Goal: Task Accomplishment & Management: Manage account settings

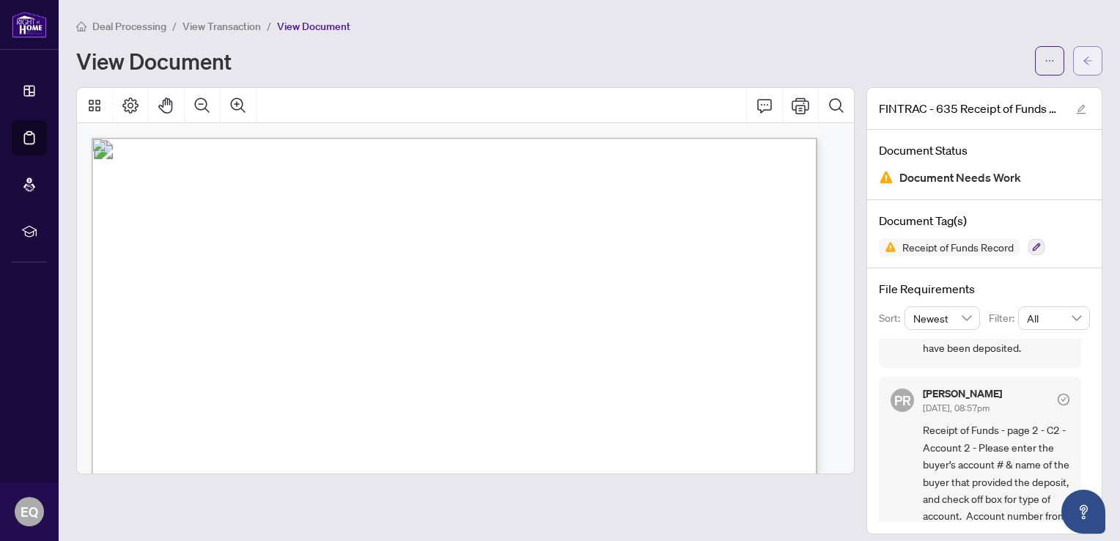
click at [1083, 64] on icon "arrow-left" at bounding box center [1088, 61] width 10 height 10
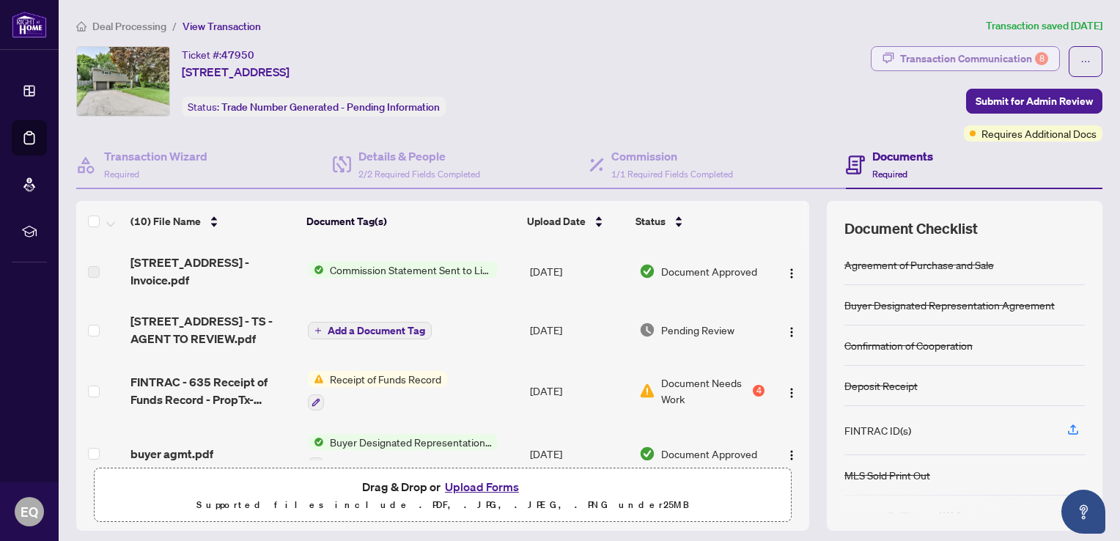
click at [989, 53] on div "Transaction Communication 8" at bounding box center [974, 58] width 148 height 23
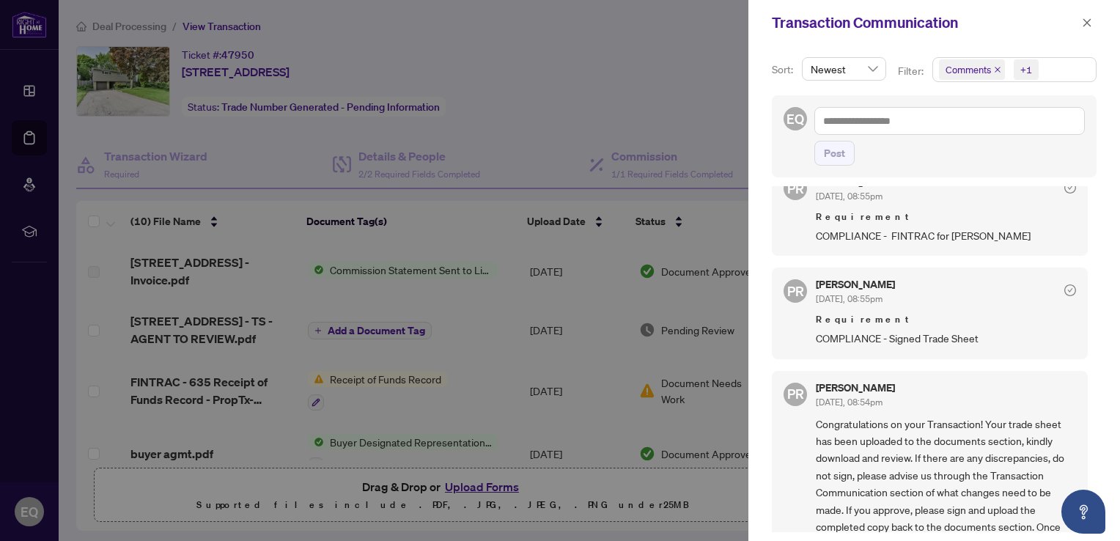
scroll to position [1006, 0]
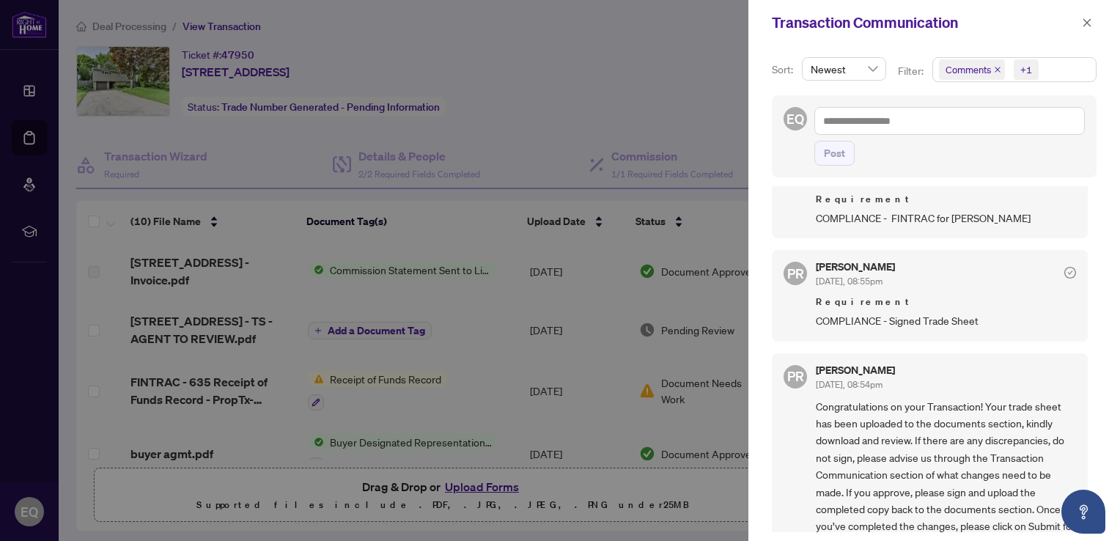
click at [715, 66] on div at bounding box center [560, 270] width 1120 height 541
click at [1082, 25] on icon "close" at bounding box center [1087, 23] width 10 height 10
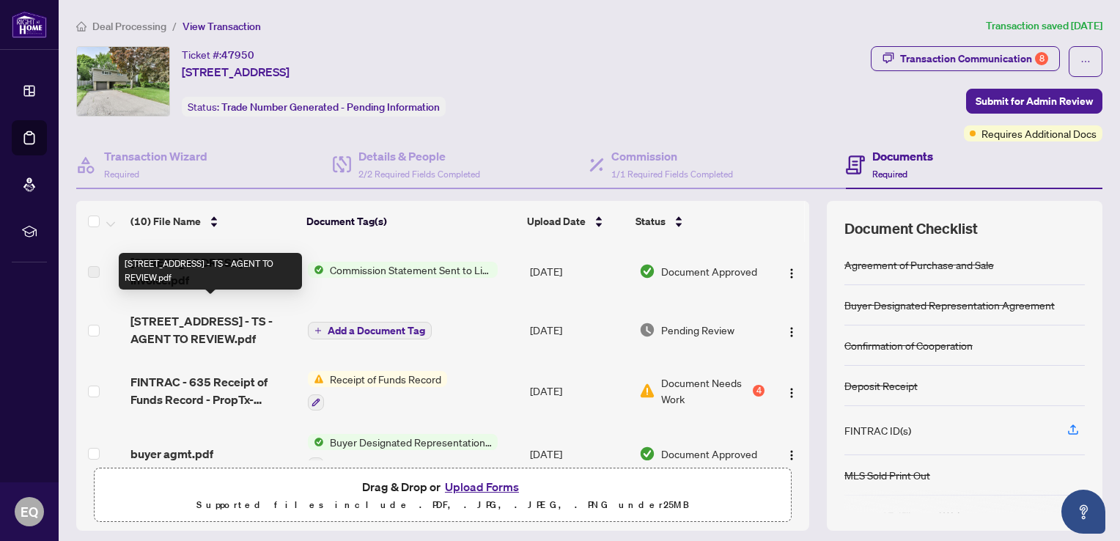
click at [221, 312] on span "[STREET_ADDRESS] - TS - AGENT TO REVIEW.pdf" at bounding box center [213, 329] width 166 height 35
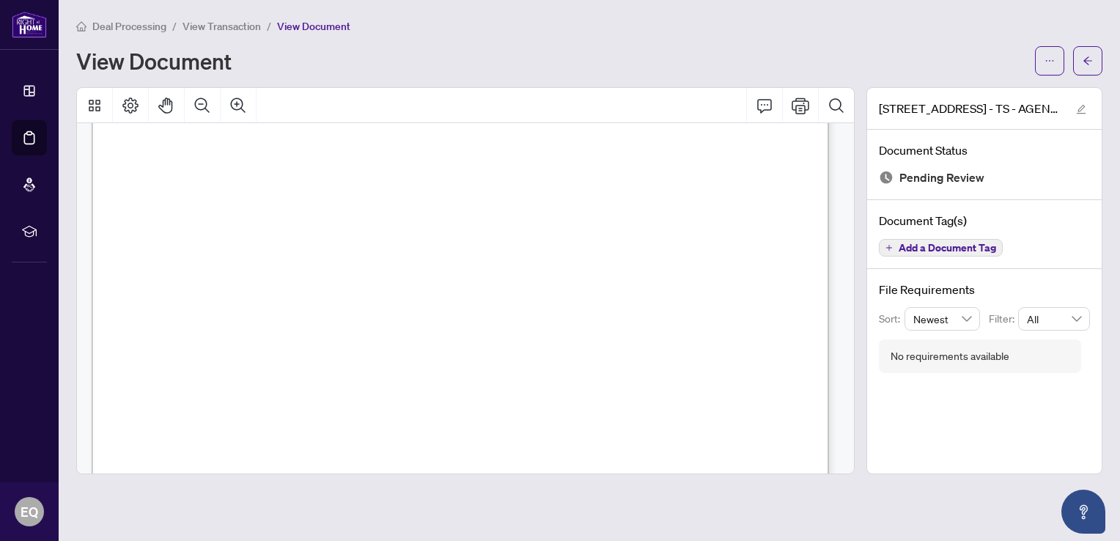
scroll to position [486, 0]
click at [1079, 106] on icon "edit" at bounding box center [1081, 109] width 10 height 10
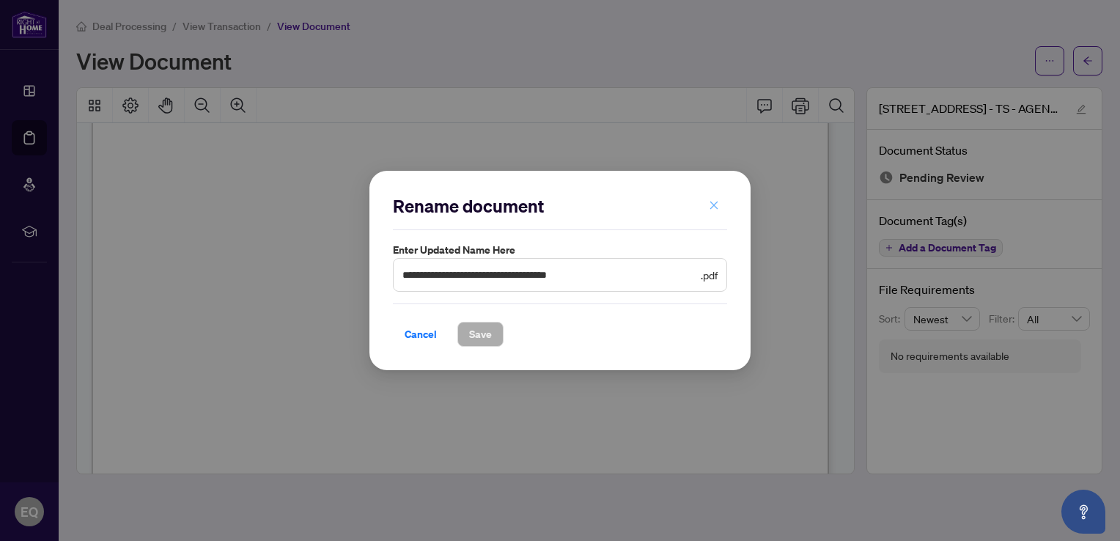
click at [712, 204] on icon "close" at bounding box center [714, 205] width 8 height 8
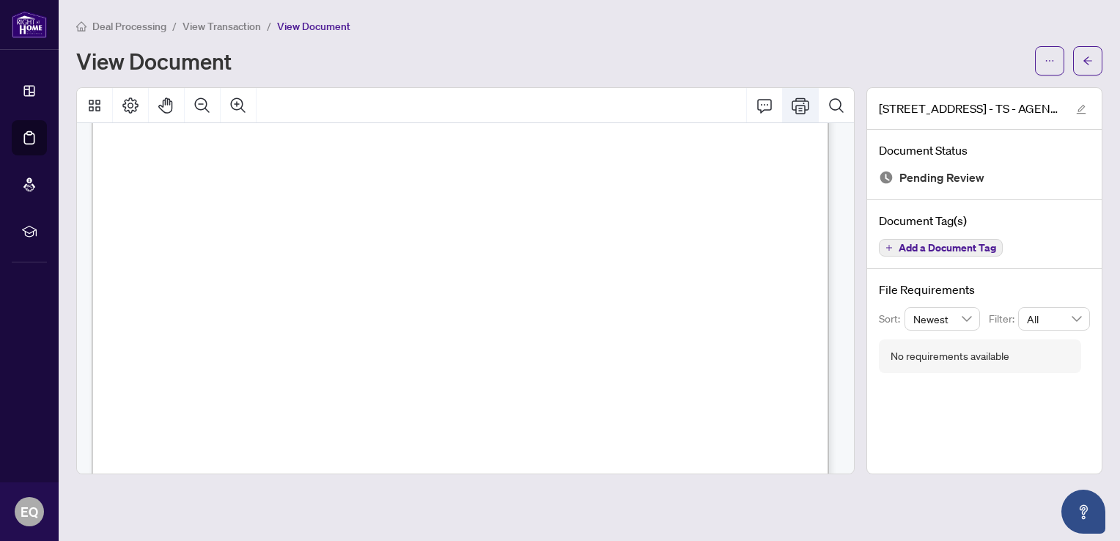
click at [801, 109] on icon "Print" at bounding box center [801, 105] width 18 height 16
click at [1083, 62] on icon "arrow-left" at bounding box center [1088, 61] width 10 height 10
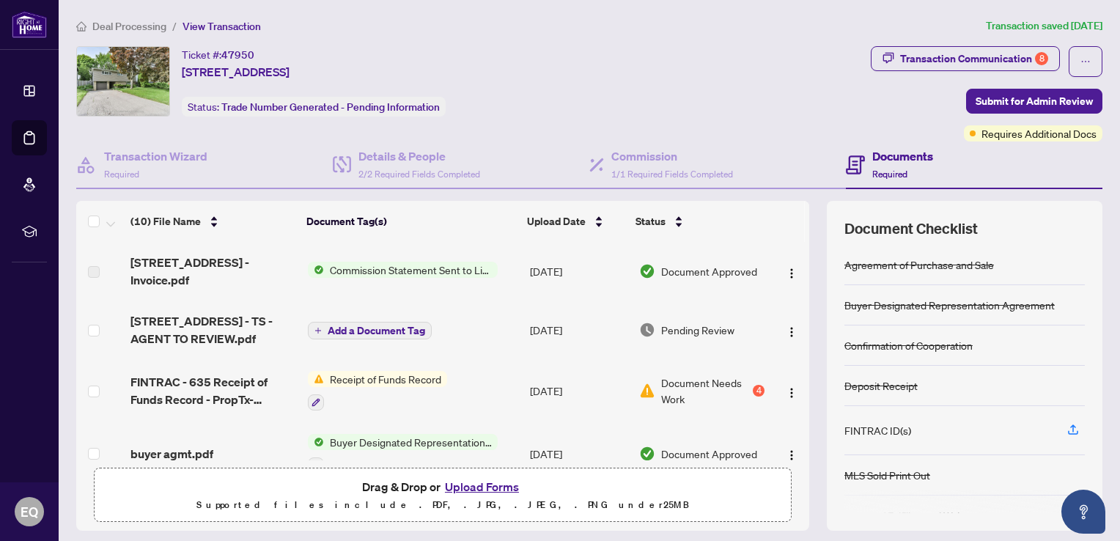
click at [465, 484] on button "Upload Forms" at bounding box center [482, 486] width 83 height 19
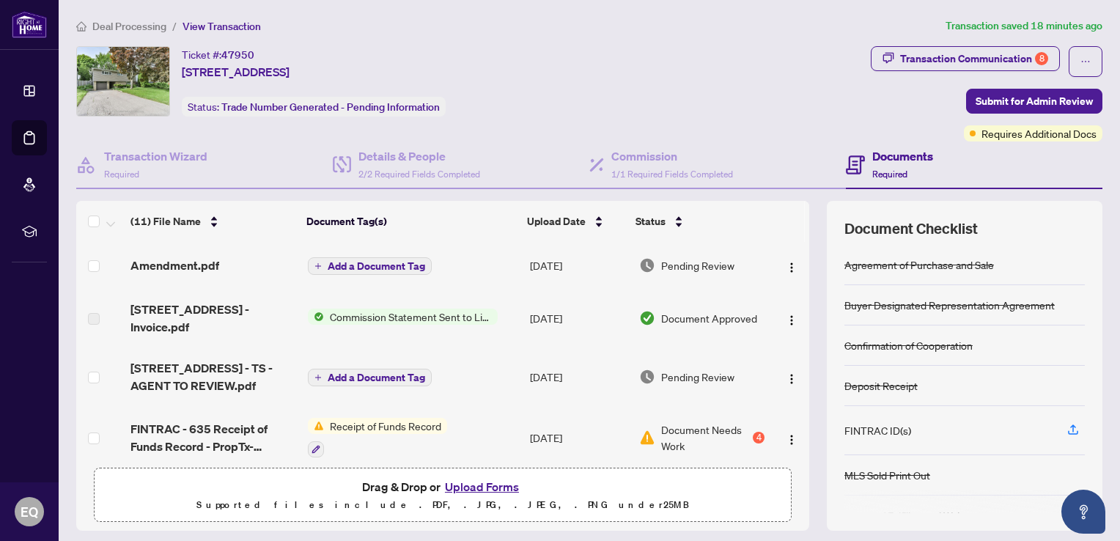
click at [572, 516] on div "(11) File Name Document Tag(s) Upload Date Status Amendment.pdf Add a Document …" at bounding box center [442, 366] width 733 height 330
click at [729, 86] on div "Ticket #: 47950 [STREET_ADDRESS] Status: Trade Number Generated - Pending Infor…" at bounding box center [470, 81] width 789 height 70
click at [482, 491] on button "Upload Forms" at bounding box center [482, 486] width 83 height 19
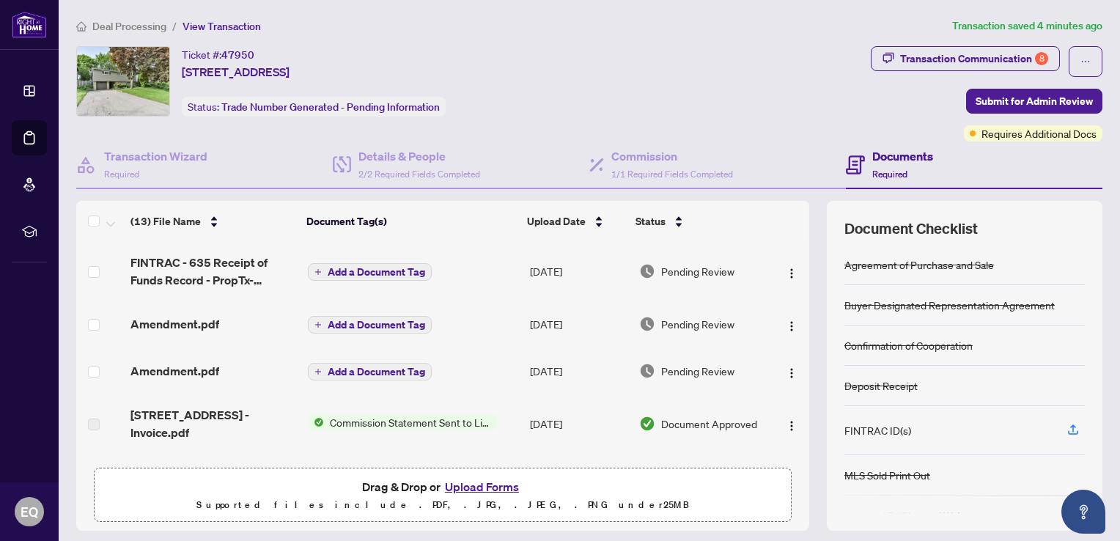
click at [477, 487] on button "Upload Forms" at bounding box center [482, 486] width 83 height 19
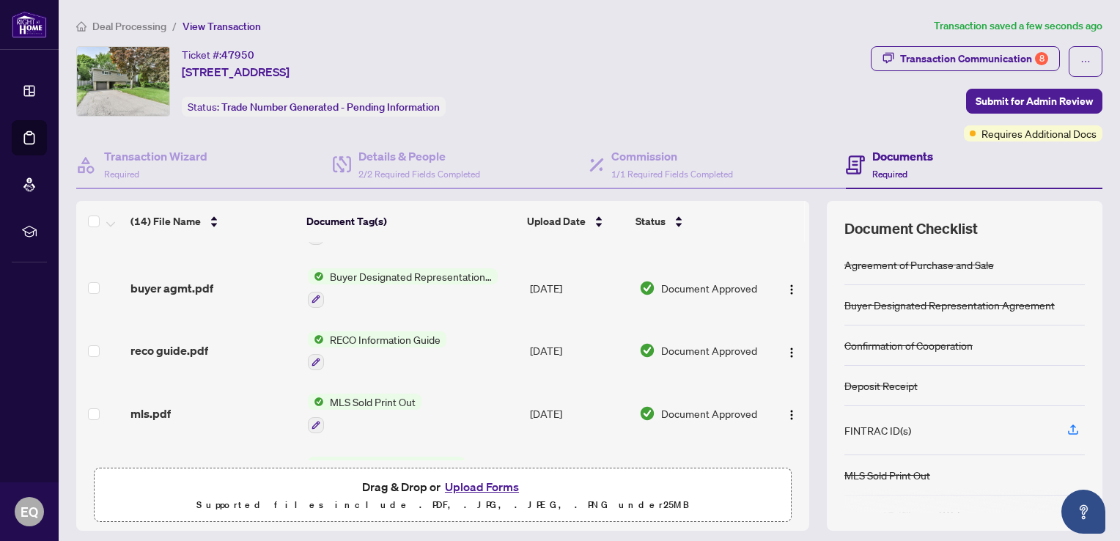
scroll to position [366, 0]
click at [1014, 98] on span "Submit for Admin Review" at bounding box center [1034, 100] width 117 height 23
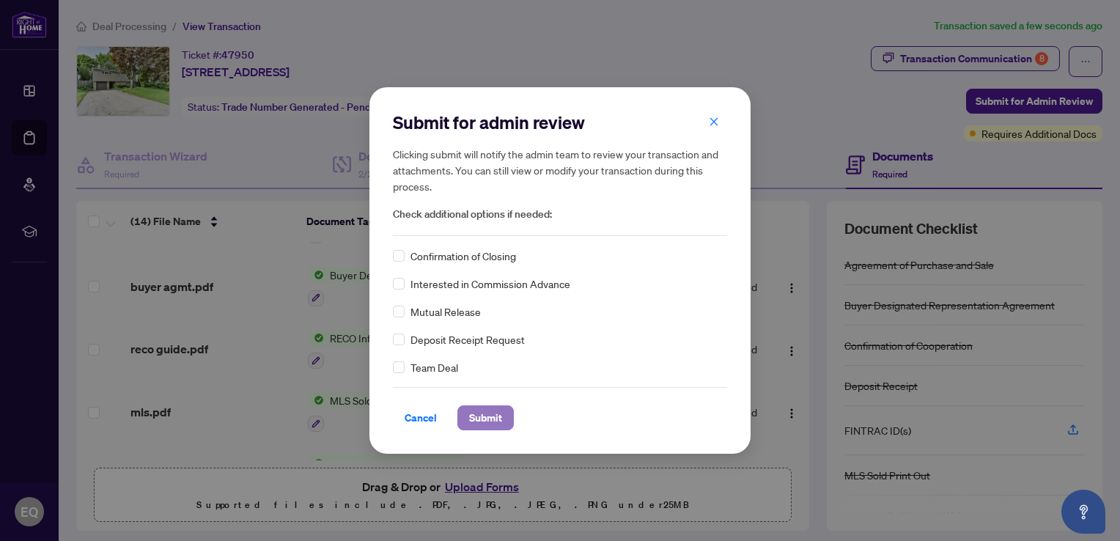
click at [487, 423] on span "Submit" at bounding box center [485, 417] width 33 height 23
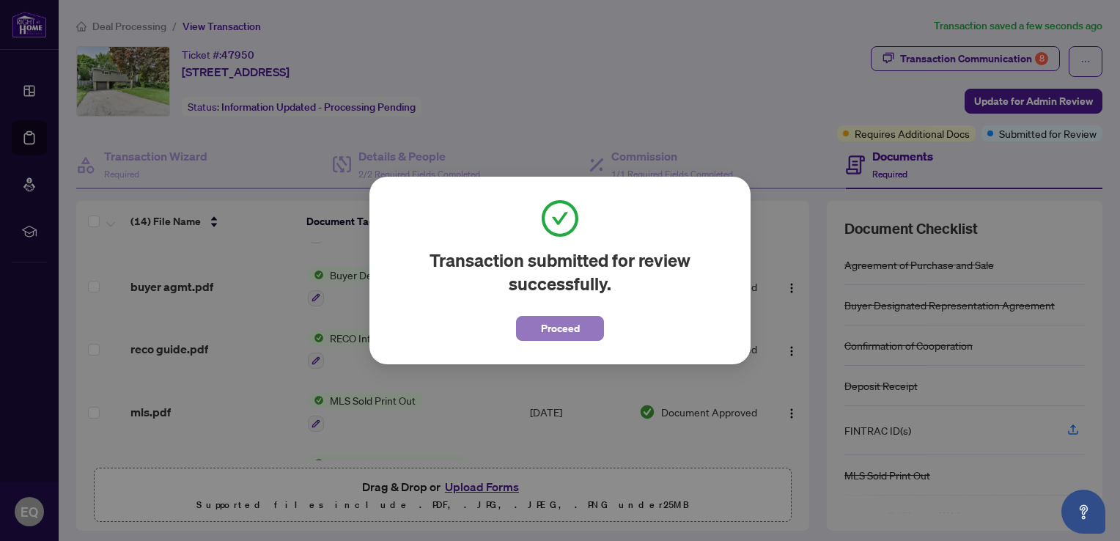
click at [559, 328] on span "Proceed" at bounding box center [560, 328] width 39 height 23
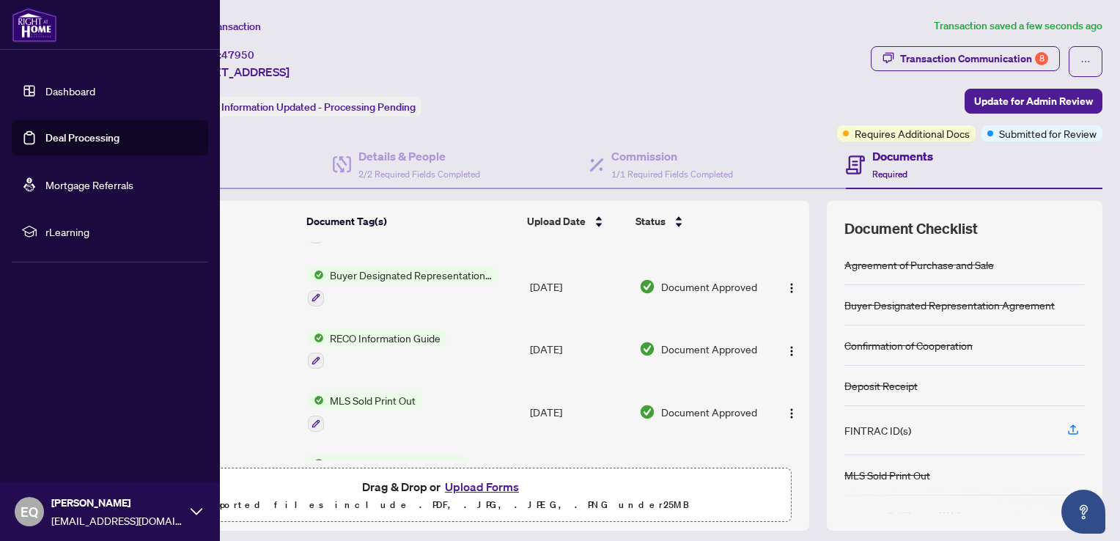
click at [85, 86] on link "Dashboard" at bounding box center [70, 90] width 50 height 13
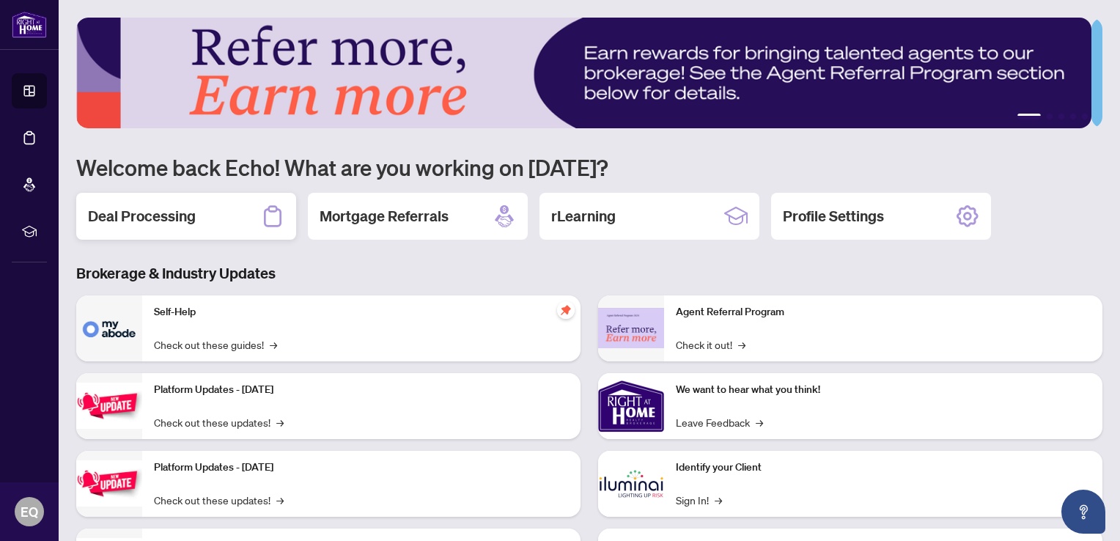
click at [141, 218] on h2 "Deal Processing" at bounding box center [142, 216] width 108 height 21
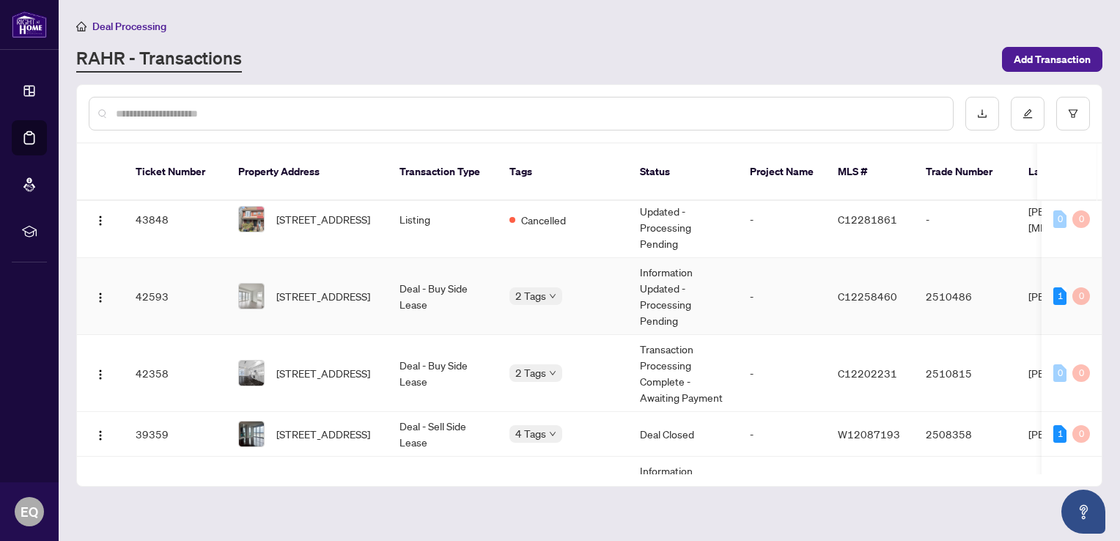
scroll to position [220, 0]
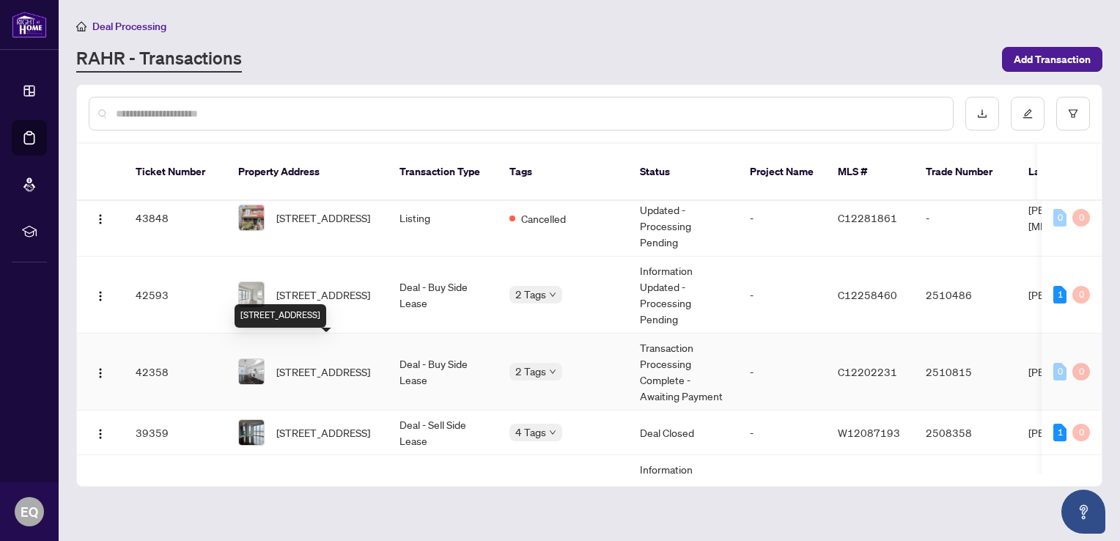
click at [344, 364] on span "[STREET_ADDRESS]" at bounding box center [323, 372] width 94 height 16
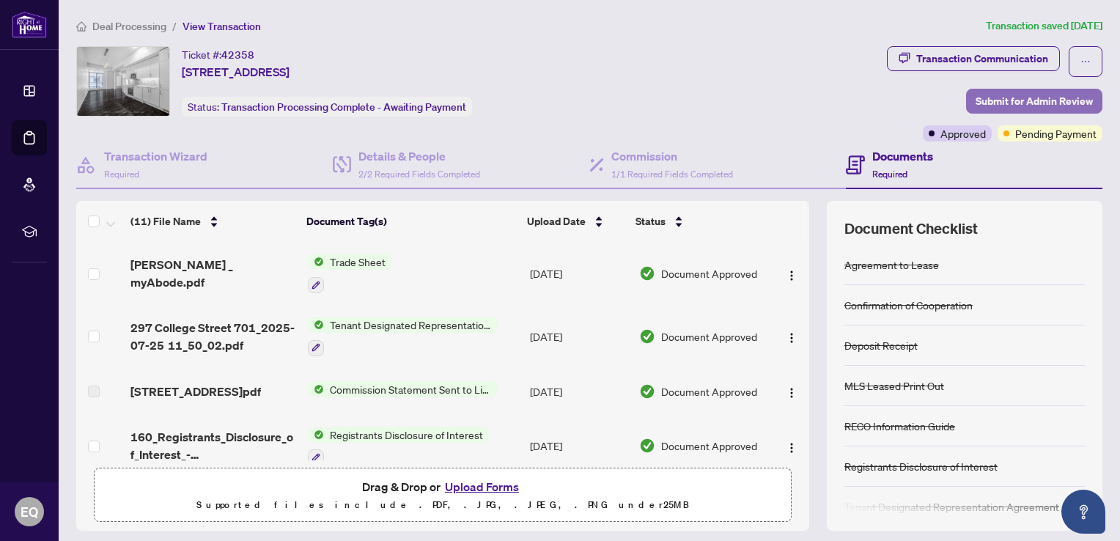
click at [1053, 97] on span "Submit for Admin Review" at bounding box center [1034, 100] width 117 height 23
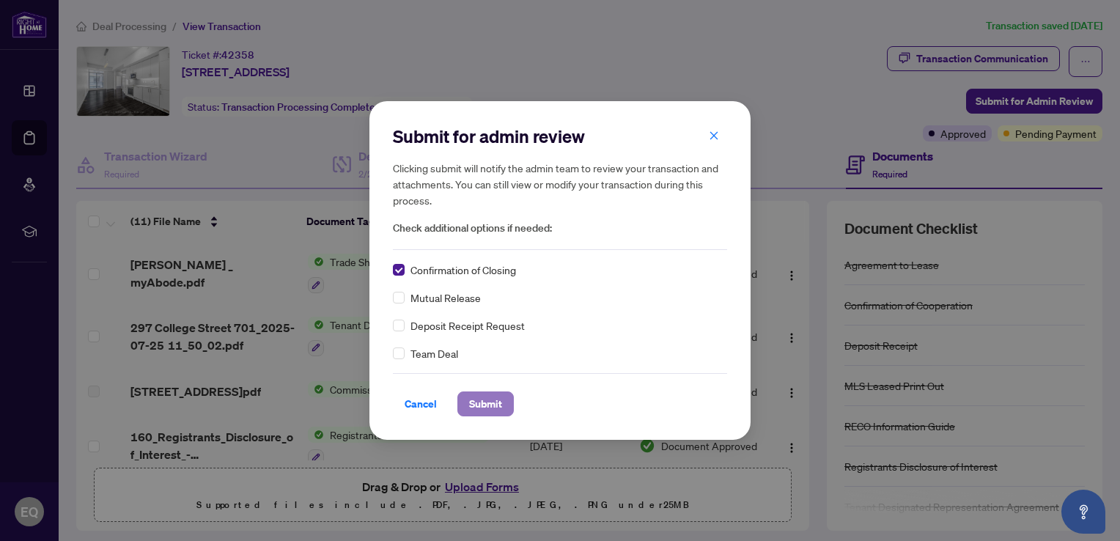
click at [490, 403] on span "Submit" at bounding box center [485, 403] width 33 height 23
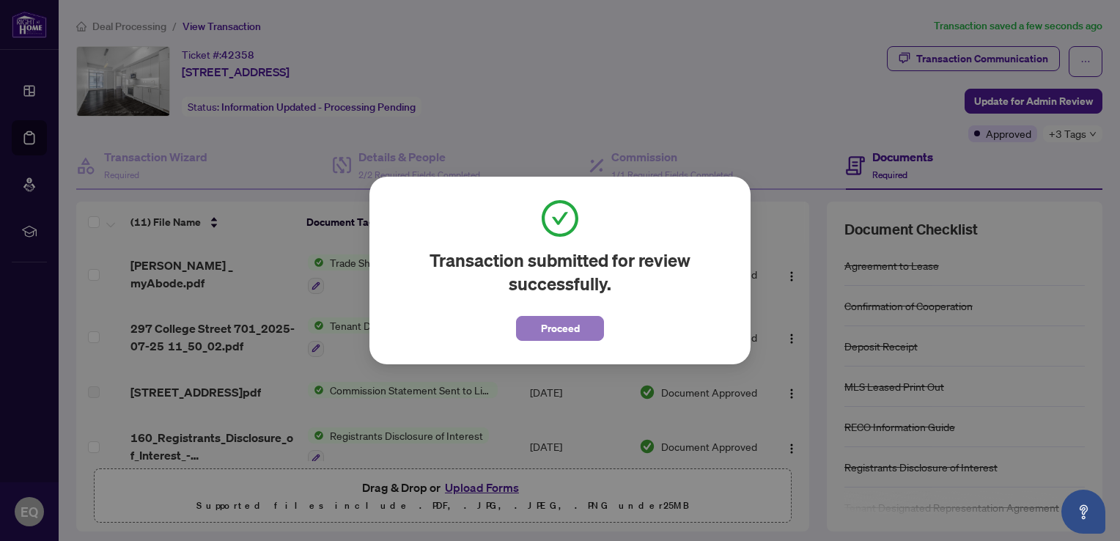
click at [581, 322] on button "Proceed" at bounding box center [560, 328] width 88 height 25
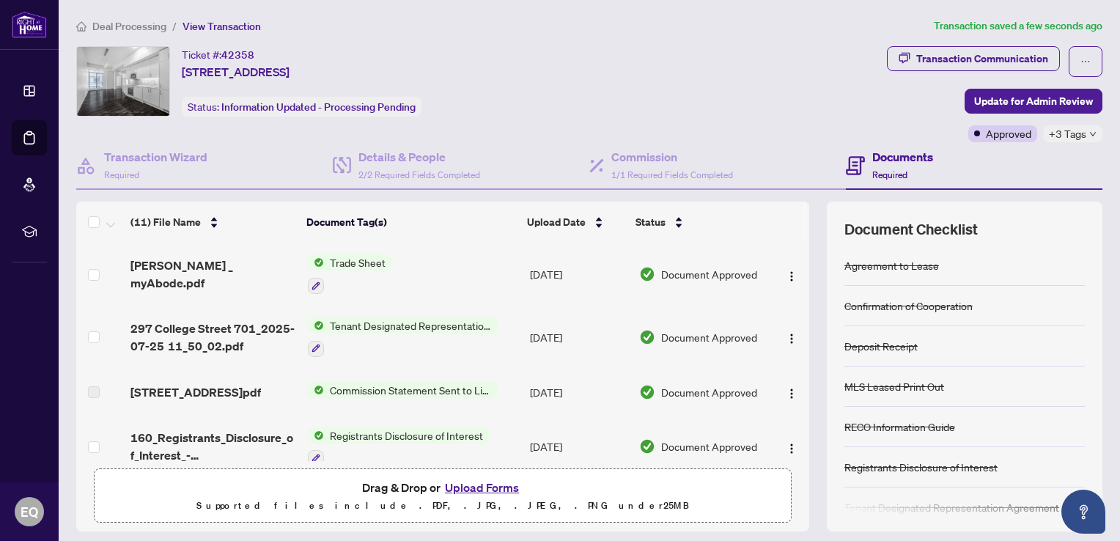
click at [1073, 133] on span "+3 Tags" at bounding box center [1067, 133] width 37 height 17
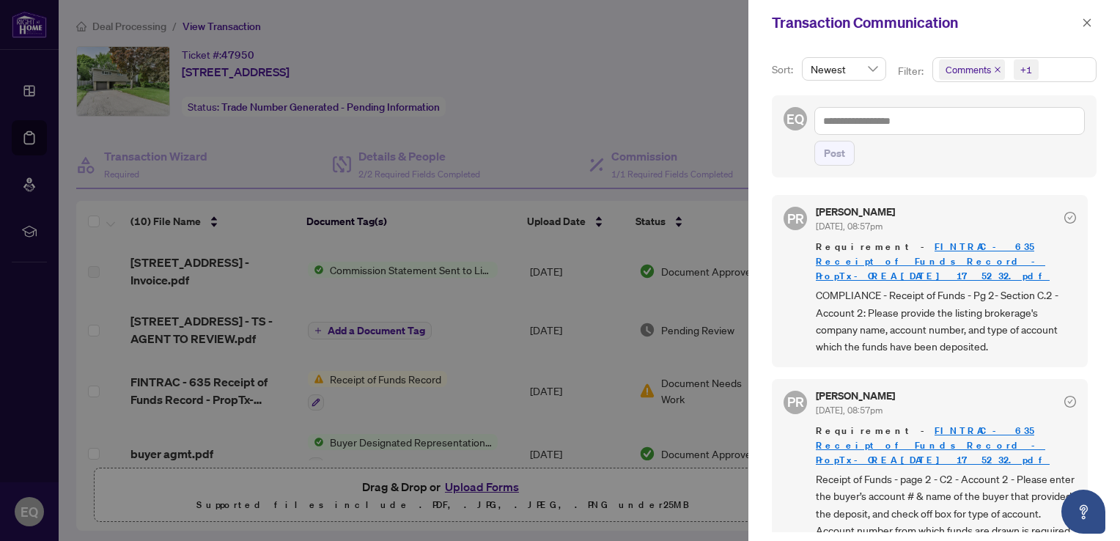
click at [674, 59] on div at bounding box center [560, 270] width 1120 height 541
click at [1085, 21] on icon "close" at bounding box center [1087, 22] width 8 height 8
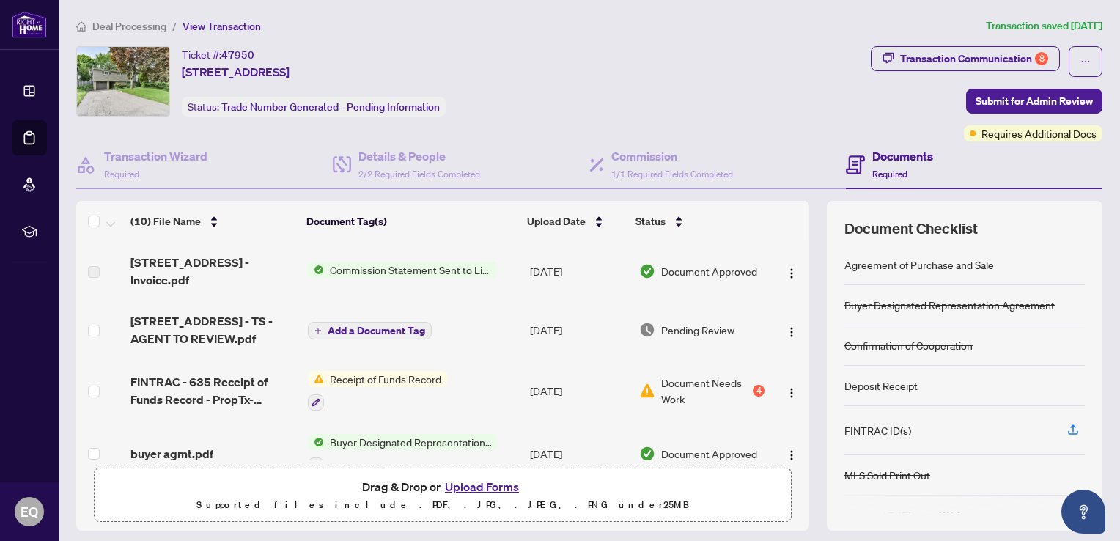
click at [376, 371] on span "Receipt of Funds Record" at bounding box center [385, 379] width 123 height 16
click at [786, 387] on img "button" at bounding box center [792, 393] width 12 height 12
click at [312, 398] on icon "button" at bounding box center [316, 402] width 8 height 8
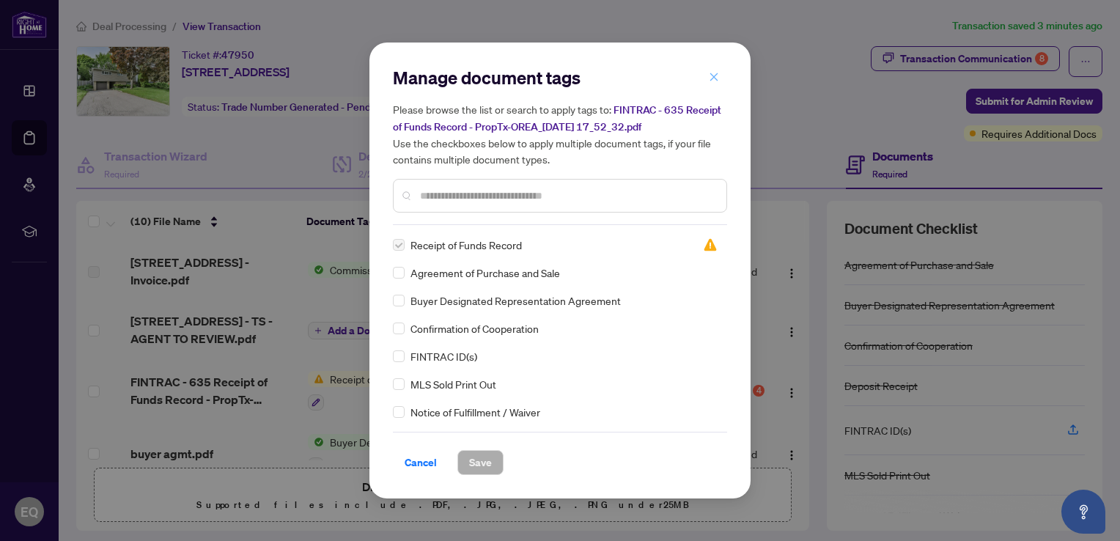
click at [707, 81] on button "button" at bounding box center [713, 76] width 29 height 25
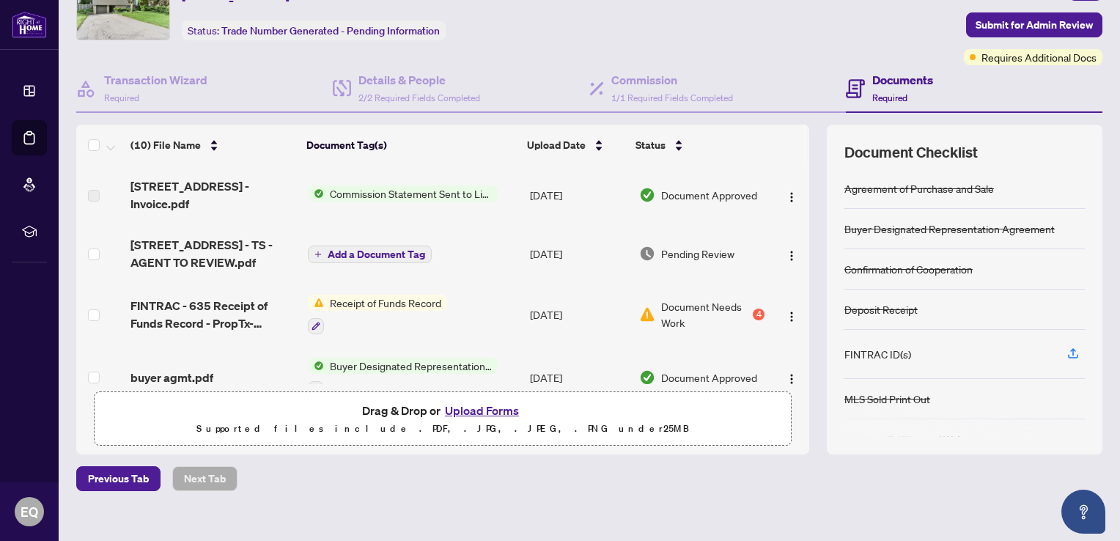
scroll to position [92, 0]
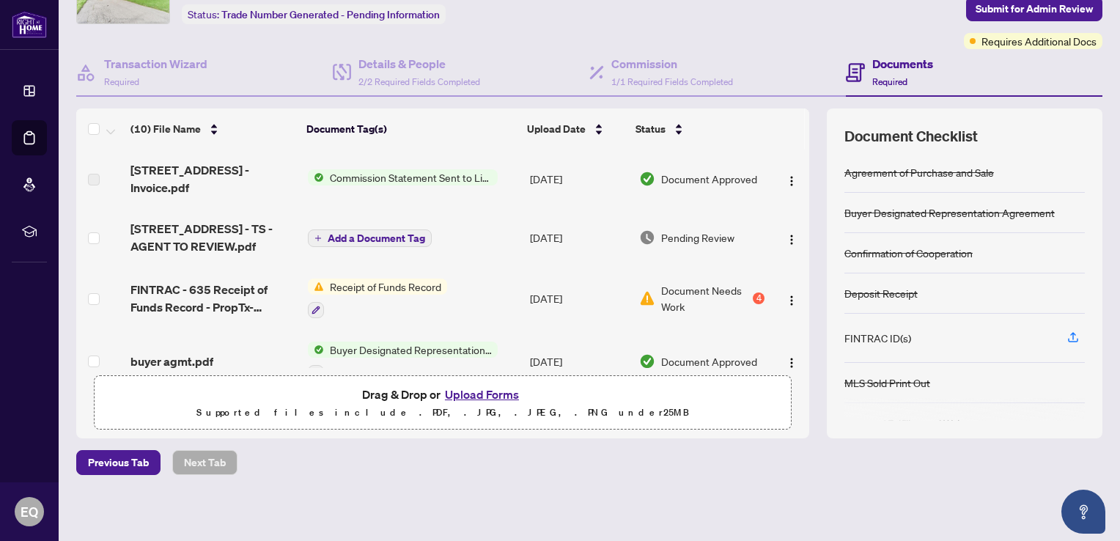
click at [483, 394] on button "Upload Forms" at bounding box center [482, 394] width 83 height 19
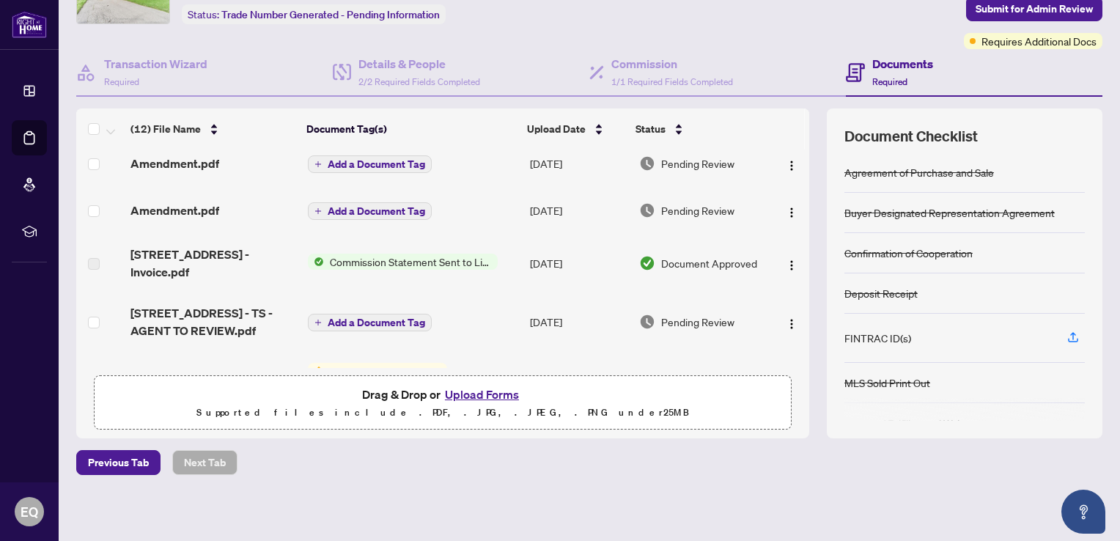
scroll to position [0, 0]
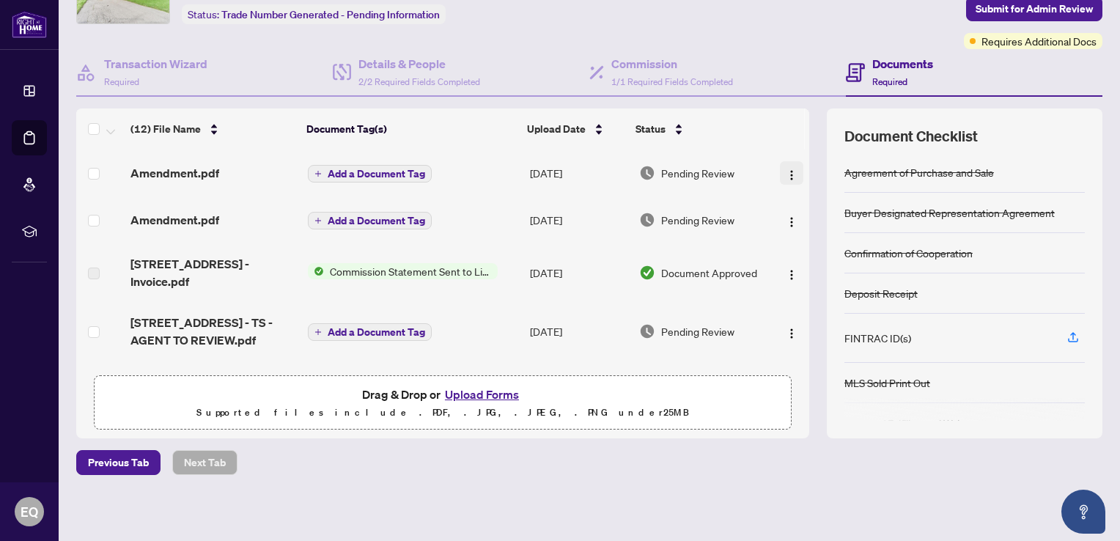
click at [786, 169] on img "button" at bounding box center [792, 175] width 12 height 12
click at [100, 166] on td at bounding box center [100, 173] width 48 height 47
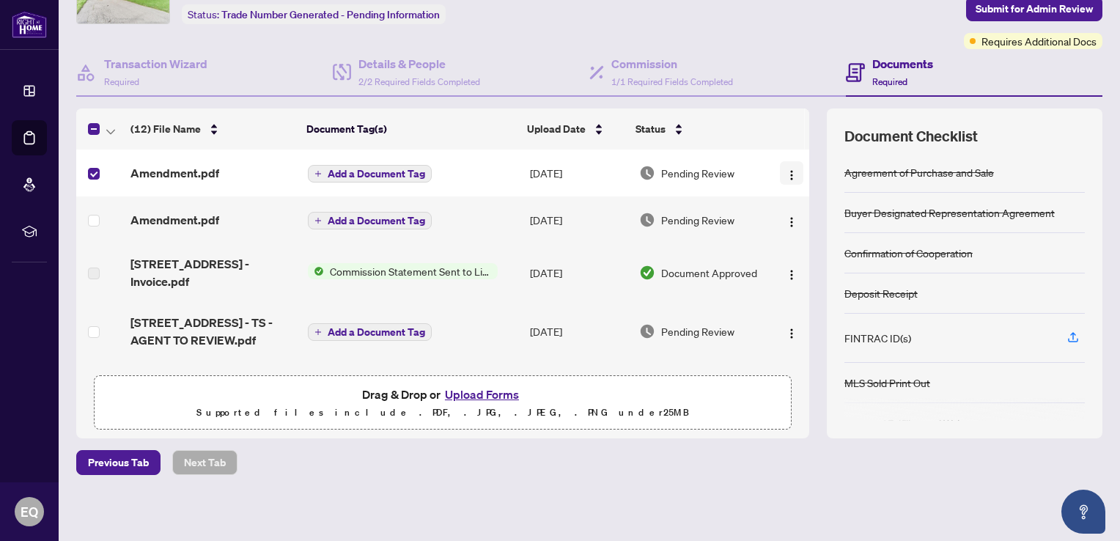
click at [786, 172] on img "button" at bounding box center [792, 175] width 12 height 12
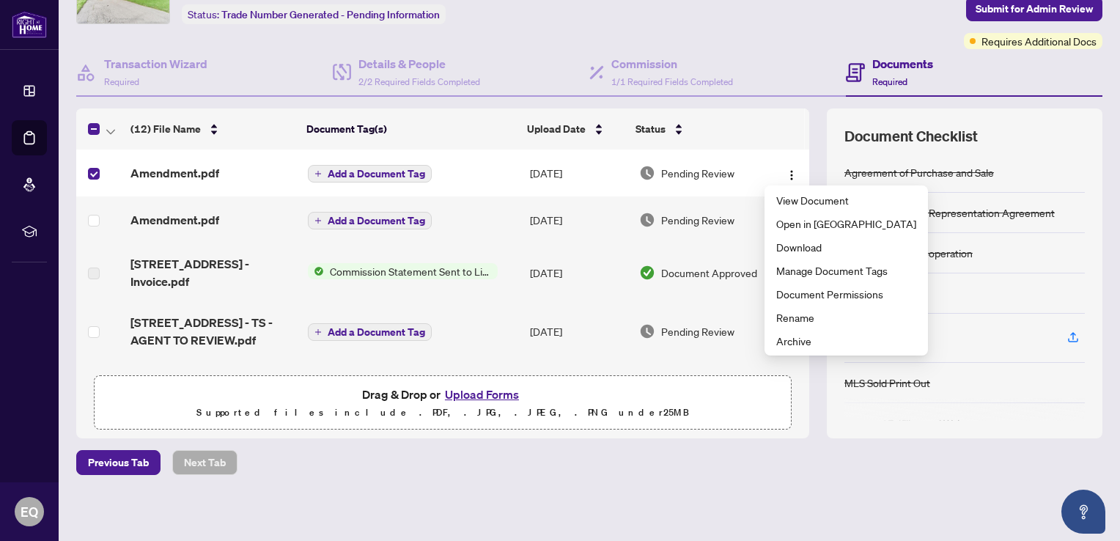
click at [202, 173] on span "Amendment.pdf" at bounding box center [174, 173] width 89 height 18
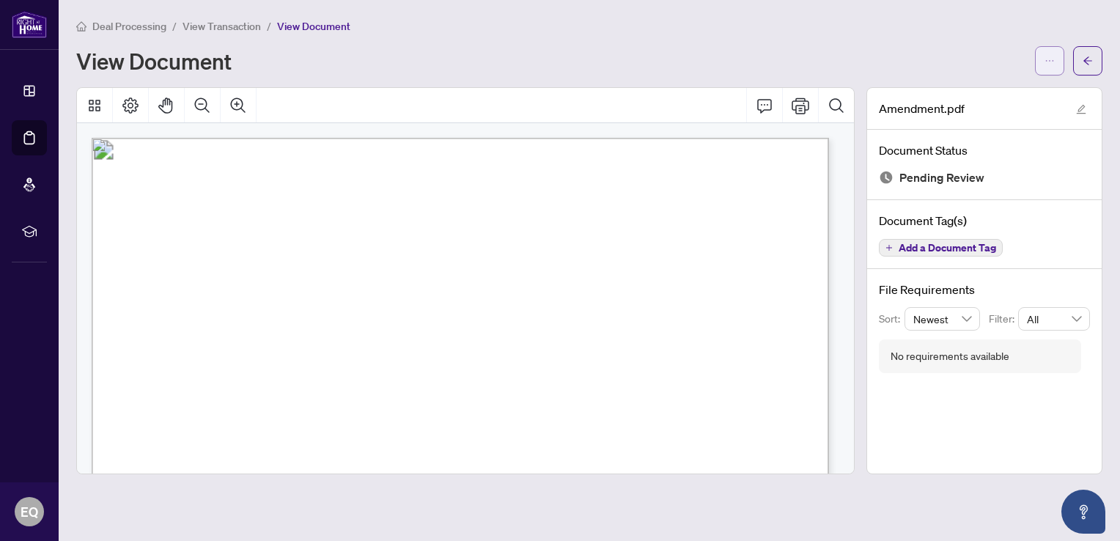
click at [1044, 56] on icon "ellipsis" at bounding box center [1049, 61] width 10 height 10
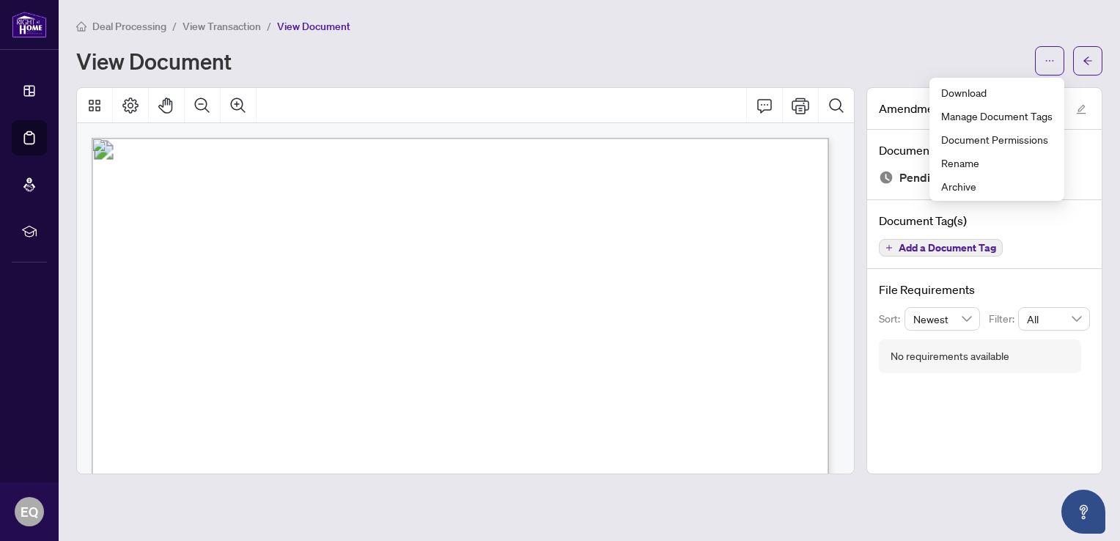
click at [948, 51] on div "View Document" at bounding box center [551, 60] width 950 height 23
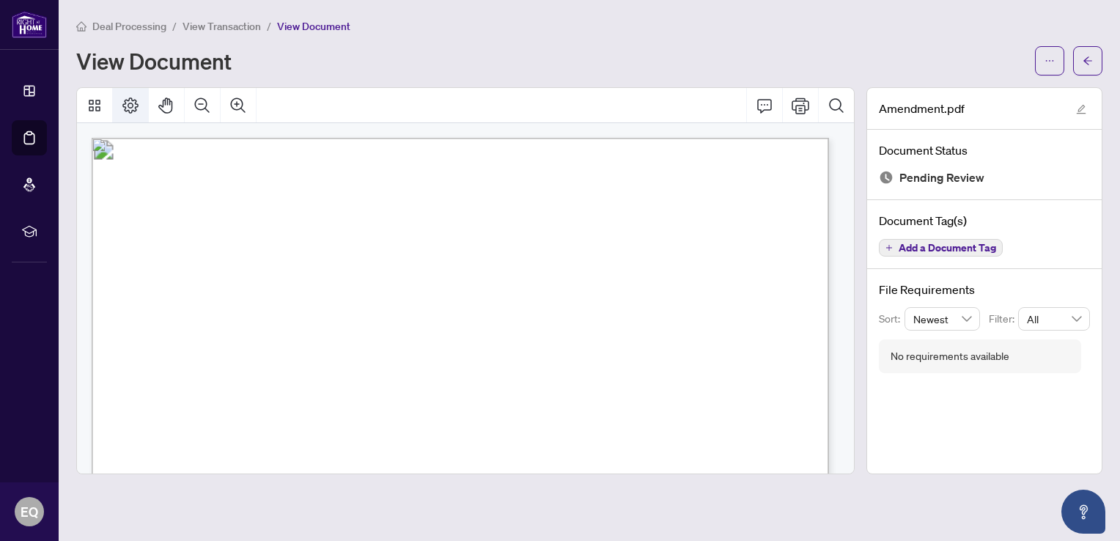
click at [126, 97] on icon "Page Layout" at bounding box center [131, 106] width 18 height 18
click at [1095, 55] on button "button" at bounding box center [1087, 60] width 29 height 29
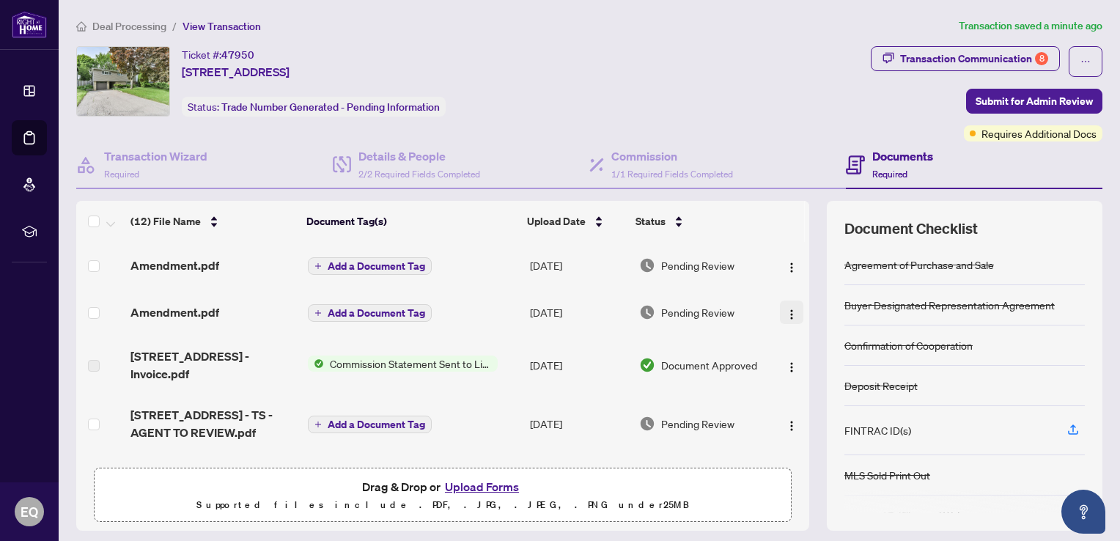
click at [786, 312] on img "button" at bounding box center [792, 315] width 12 height 12
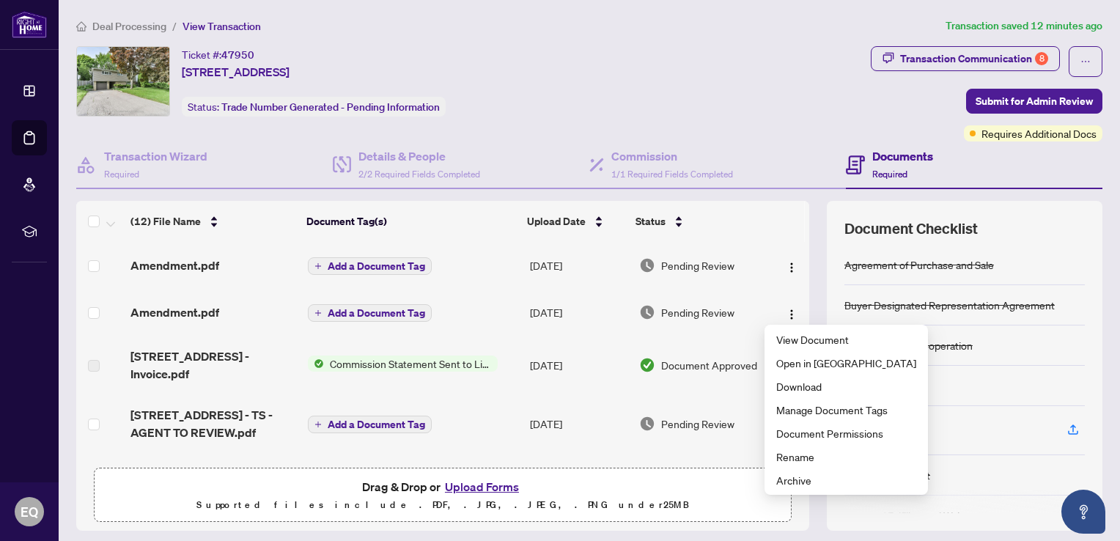
click at [780, 301] on button "button" at bounding box center [791, 312] width 23 height 23
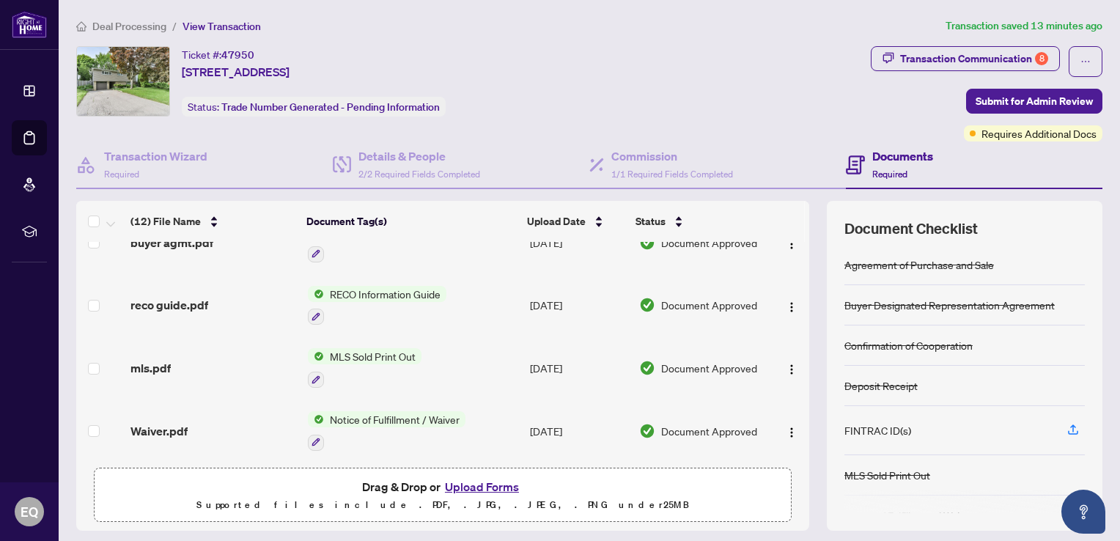
scroll to position [259, 0]
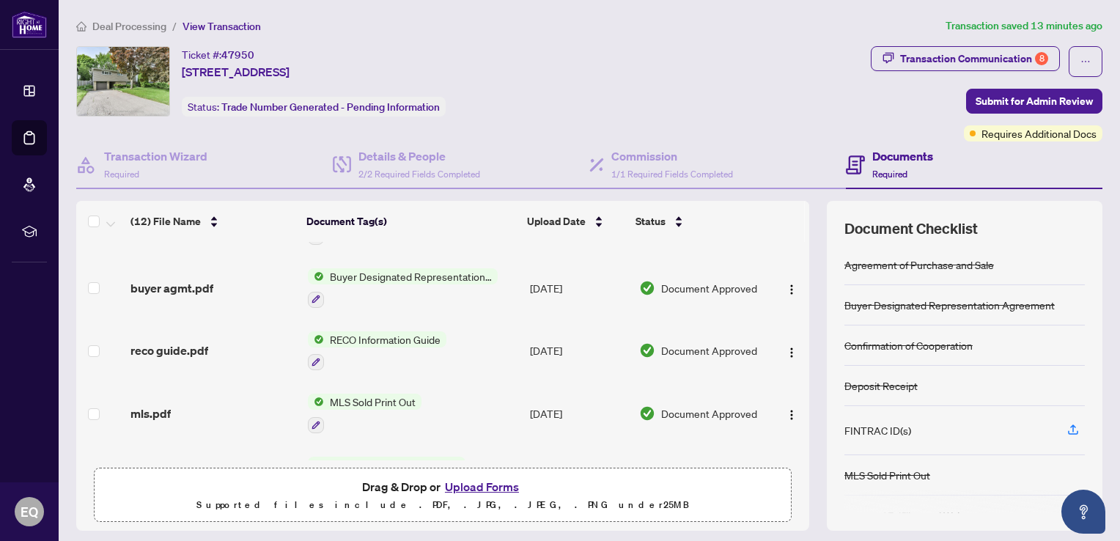
click at [489, 482] on button "Upload Forms" at bounding box center [482, 486] width 83 height 19
